Goal: Task Accomplishment & Management: Manage account settings

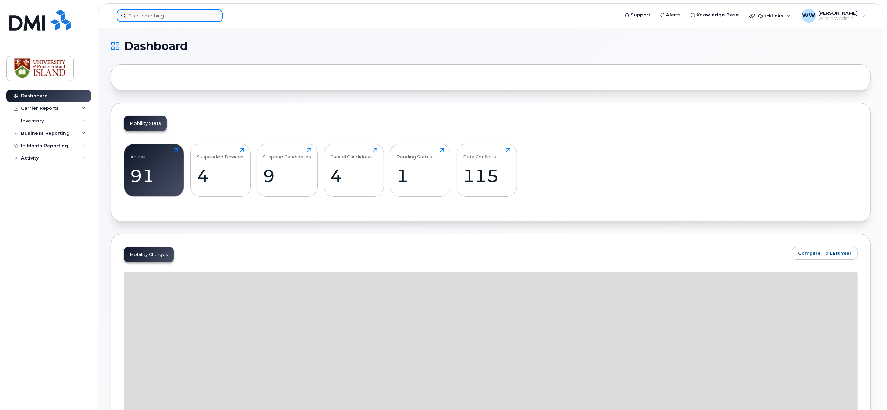
click at [200, 15] on input at bounding box center [170, 15] width 106 height 13
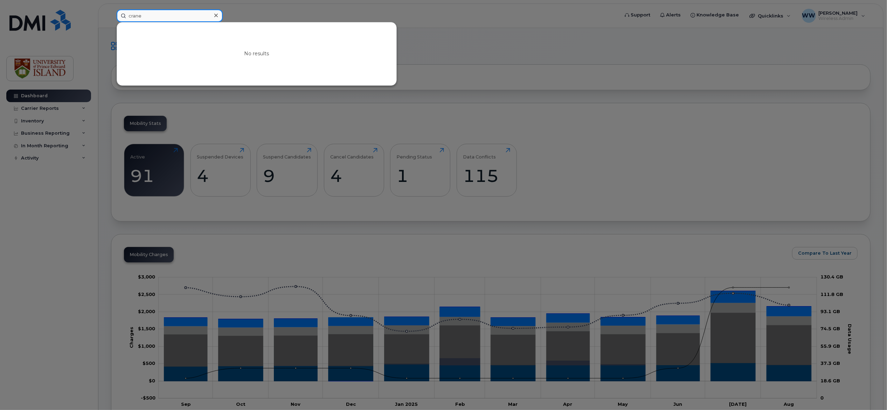
type input "crane"
click at [216, 15] on icon at bounding box center [216, 16] width 4 height 4
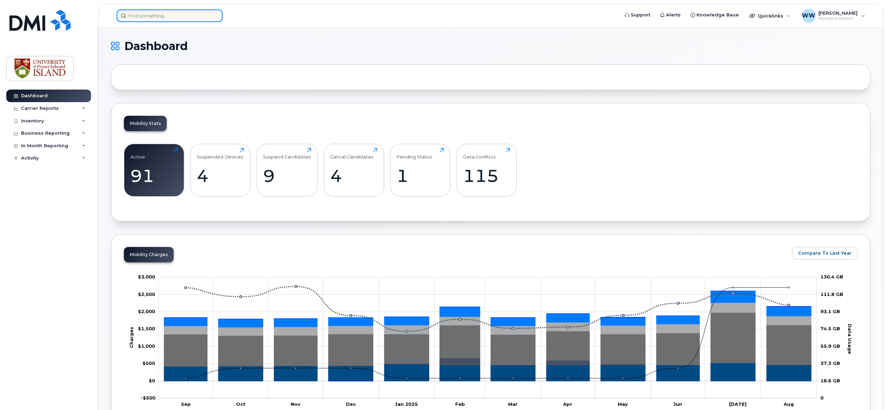
click at [166, 15] on input at bounding box center [170, 15] width 106 height 13
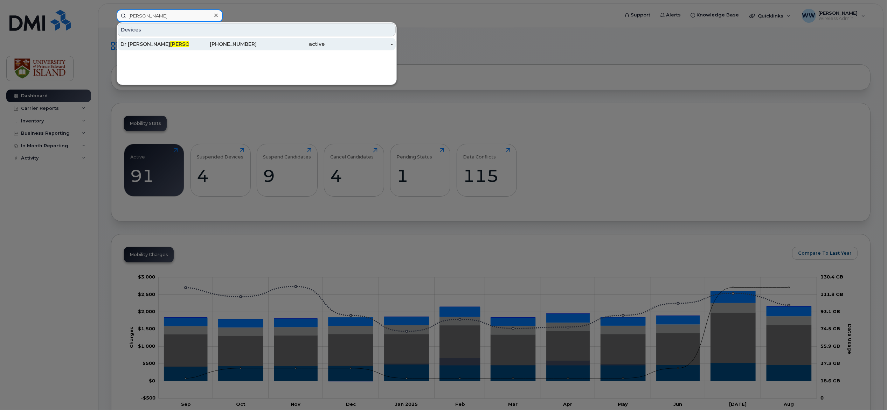
type input "[PERSON_NAME]"
click at [162, 45] on div "[PERSON_NAME]" at bounding box center [154, 44] width 68 height 7
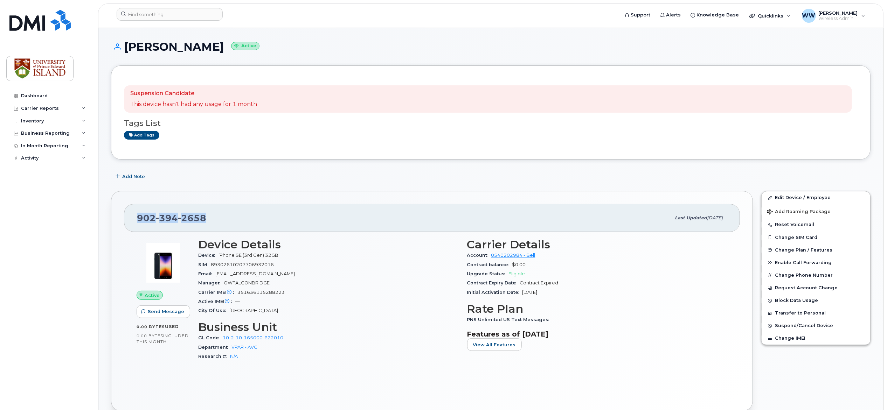
drag, startPoint x: 217, startPoint y: 219, endPoint x: 134, endPoint y: 216, distance: 83.7
click at [134, 216] on div "902 394 2658 Last updated Aug 30, 2024" at bounding box center [432, 218] width 616 height 28
copy span "902 394 2658"
click at [788, 325] on span "Suspend/Cancel Device" at bounding box center [804, 325] width 58 height 5
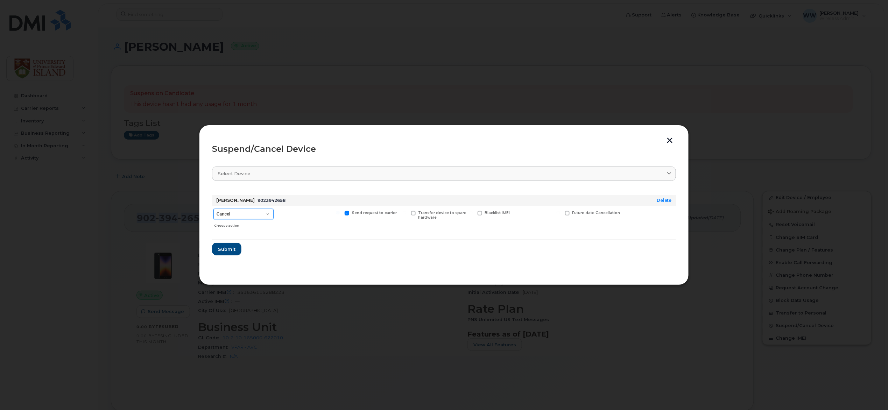
click at [268, 215] on select "Cancel Suspend - Extend Suspension Suspend - Reduced Rate Suspend - Full Rate S…" at bounding box center [244, 214] width 60 height 11
select select "[object Object]"
click at [214, 209] on select "Cancel Suspend - Extend Suspension Suspend - Reduced Rate Suspend - Full Rate S…" at bounding box center [244, 214] width 60 height 11
click at [228, 247] on span "Submit" at bounding box center [227, 249] width 18 height 7
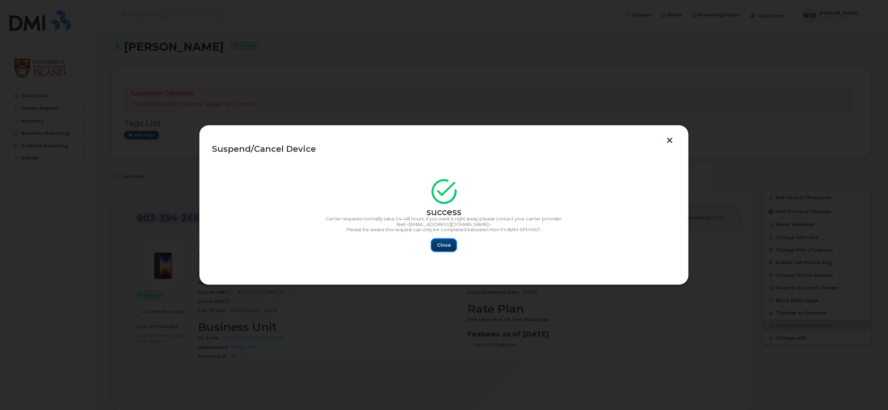
click at [437, 242] on button "Close" at bounding box center [444, 245] width 25 height 13
